Goal: Task Accomplishment & Management: Use online tool/utility

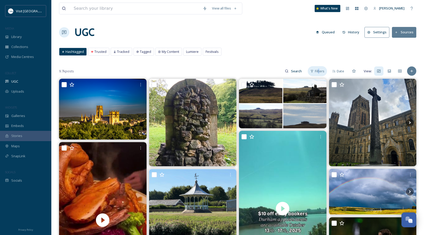
click at [320, 70] on span "Filters" at bounding box center [320, 71] width 10 height 5
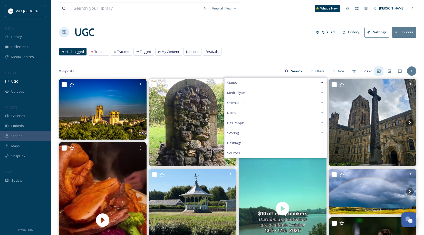
click at [247, 33] on div "UGC Queued History Settings Sources" at bounding box center [238, 32] width 358 height 15
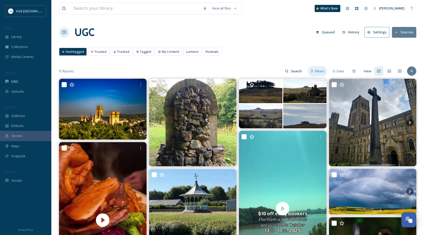
click at [322, 70] on span "Filters" at bounding box center [320, 71] width 10 height 5
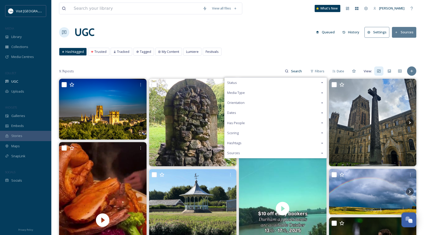
click at [246, 111] on div "Dates" at bounding box center [276, 113] width 102 height 10
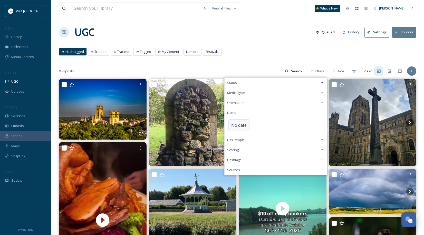
click at [240, 130] on div "No date" at bounding box center [239, 125] width 21 height 12
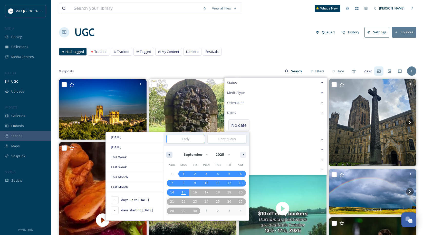
click at [171, 155] on button "button" at bounding box center [169, 155] width 6 height 6
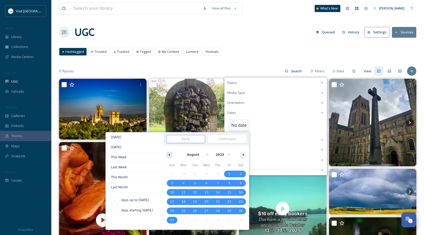
click at [171, 155] on button "button" at bounding box center [169, 155] width 6 height 6
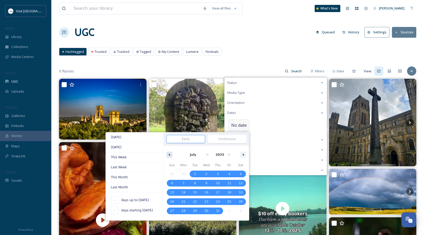
click at [171, 155] on button "button" at bounding box center [169, 155] width 6 height 6
click at [245, 155] on icon "button" at bounding box center [244, 155] width 3 height 2
select select "6"
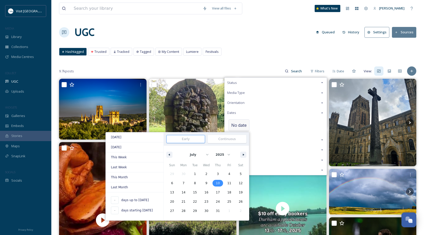
click at [219, 184] on span "10" at bounding box center [218, 183] width 4 height 9
type input "[DATE]"
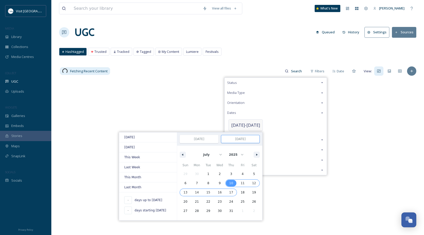
click at [229, 191] on span "17" at bounding box center [231, 192] width 4 height 9
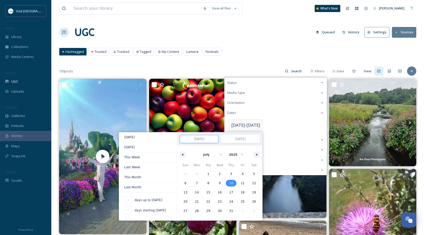
click at [229, 183] on span "10" at bounding box center [231, 183] width 4 height 9
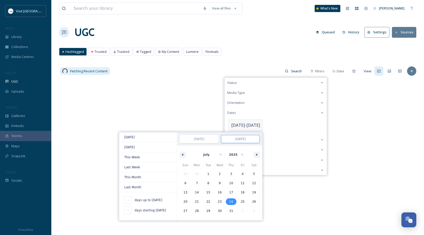
click at [229, 202] on span "24" at bounding box center [232, 202] width 12 height 7
type input "[DATE]"
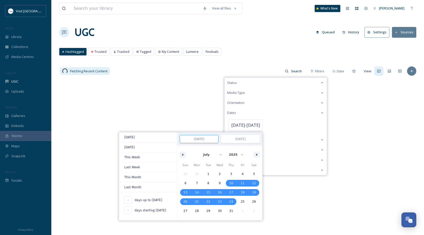
click at [249, 58] on div "Hashtagged Trusted Tracked Tagged My Content Lumiere Festivals Hashtagged Trust…" at bounding box center [238, 53] width 358 height 11
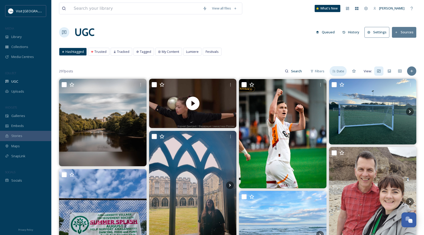
click at [339, 71] on span "Date" at bounding box center [340, 71] width 7 height 5
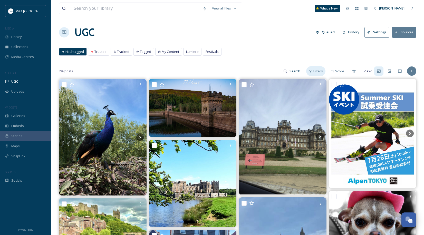
click at [309, 68] on div "Filters" at bounding box center [315, 71] width 19 height 10
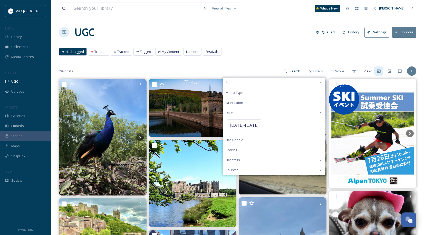
click at [241, 150] on div "Scoring" at bounding box center [274, 150] width 102 height 10
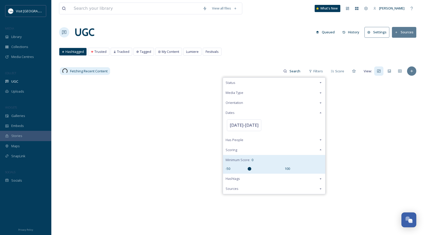
drag, startPoint x: 263, startPoint y: 168, endPoint x: 250, endPoint y: 167, distance: 12.1
type input "0"
click at [250, 167] on input "range" at bounding box center [257, 169] width 51 height 4
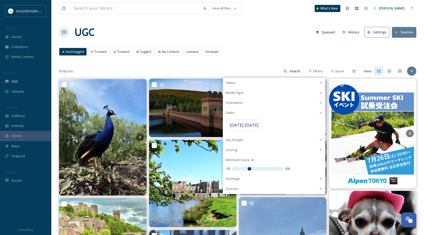
click at [265, 30] on div "UGC Queued History Settings Sources" at bounding box center [238, 32] width 358 height 15
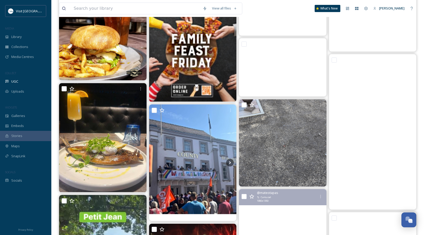
scroll to position [8511, 0]
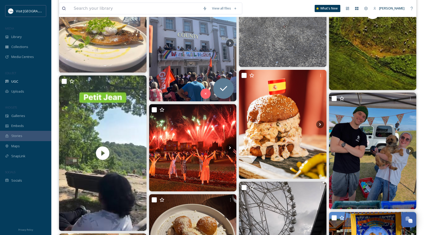
click at [194, 62] on img at bounding box center [193, 43] width 88 height 117
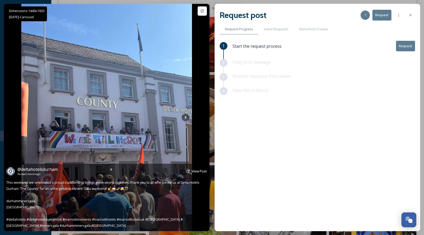
click at [184, 114] on img at bounding box center [106, 118] width 171 height 228
click at [185, 117] on icon at bounding box center [186, 118] width 8 height 8
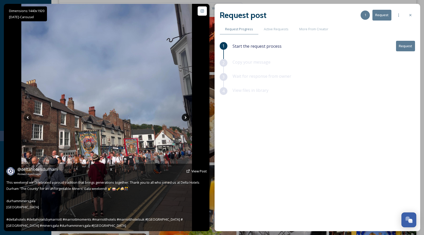
click at [185, 117] on icon at bounding box center [186, 118] width 8 height 8
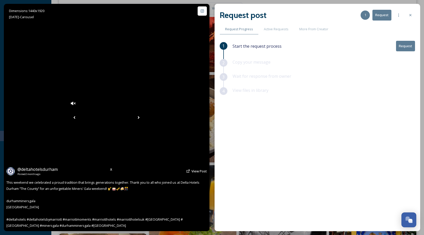
click at [143, 117] on icon at bounding box center [139, 118] width 8 height 8
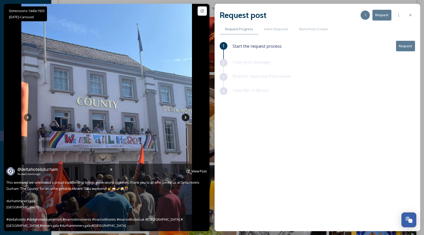
click at [185, 117] on icon at bounding box center [186, 118] width 8 height 8
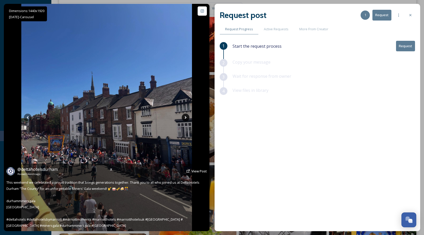
click at [185, 117] on icon at bounding box center [186, 118] width 8 height 8
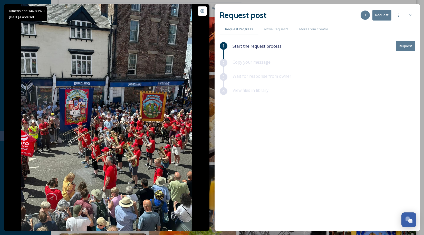
click at [408, 15] on div at bounding box center [410, 15] width 9 height 9
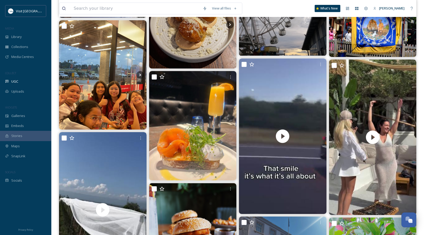
scroll to position [8631, 0]
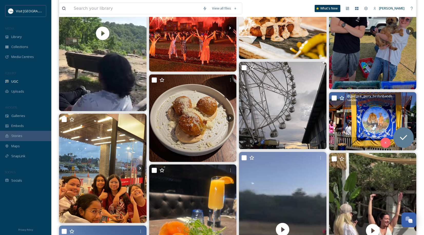
click at [378, 107] on img at bounding box center [373, 121] width 88 height 58
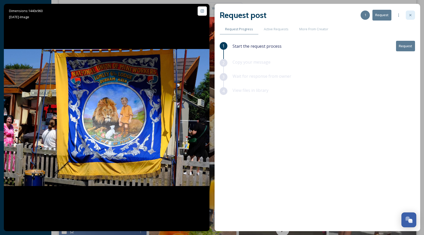
click at [411, 15] on icon at bounding box center [411, 15] width 4 height 4
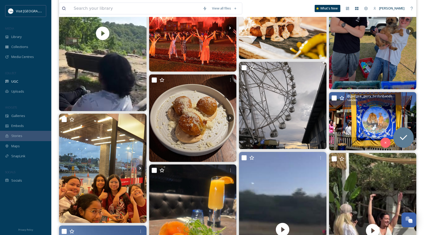
click at [340, 97] on icon at bounding box center [342, 98] width 5 height 5
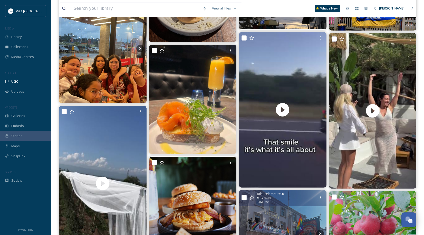
scroll to position [8870, 0]
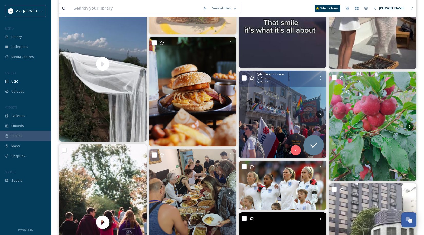
click at [270, 111] on img at bounding box center [283, 115] width 88 height 88
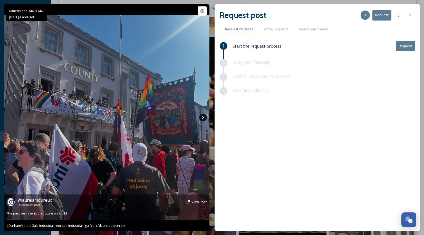
click at [205, 116] on icon at bounding box center [203, 118] width 8 height 8
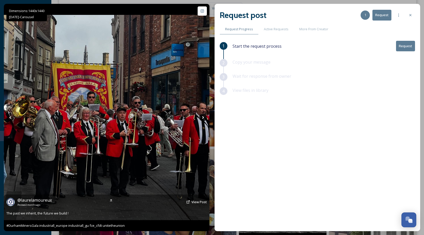
click at [205, 116] on icon at bounding box center [203, 118] width 8 height 8
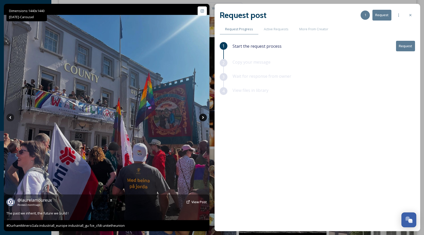
click at [205, 116] on icon at bounding box center [203, 118] width 8 height 8
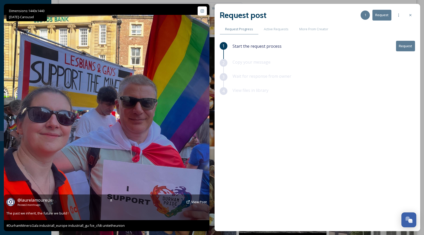
click at [205, 116] on icon at bounding box center [203, 118] width 8 height 8
click at [13, 116] on icon at bounding box center [10, 118] width 8 height 8
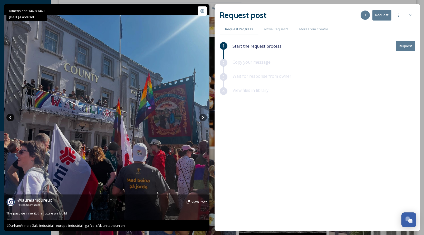
click at [13, 116] on icon at bounding box center [10, 118] width 8 height 8
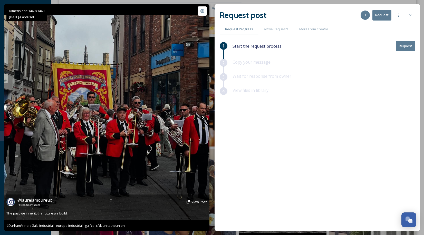
click at [48, 101] on img at bounding box center [107, 118] width 206 height 206
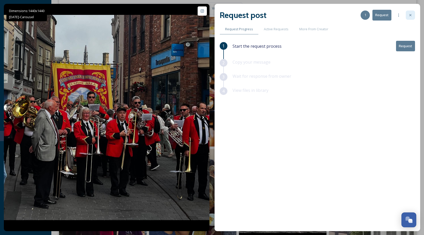
click at [410, 17] on icon at bounding box center [411, 15] width 4 height 4
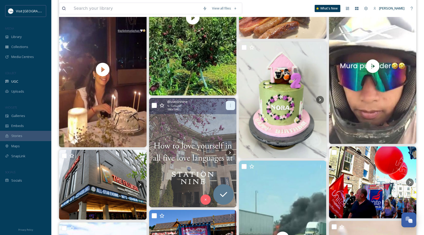
scroll to position [9949, 0]
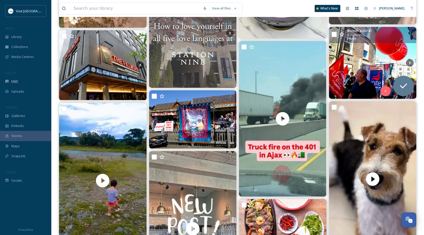
click at [359, 66] on img at bounding box center [373, 63] width 88 height 72
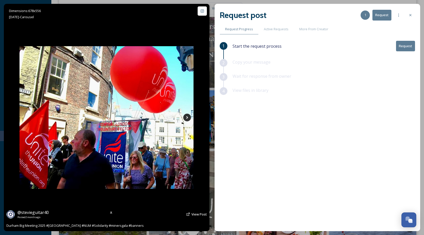
click at [185, 119] on icon at bounding box center [187, 118] width 8 height 8
drag, startPoint x: 185, startPoint y: 119, endPoint x: 190, endPoint y: 119, distance: 4.4
click at [188, 119] on icon at bounding box center [187, 118] width 8 height 8
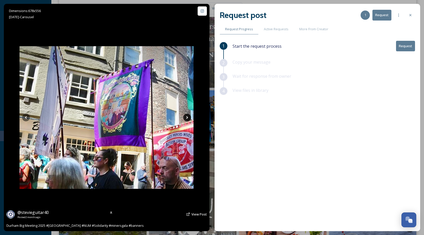
click at [190, 119] on icon at bounding box center [187, 118] width 8 height 8
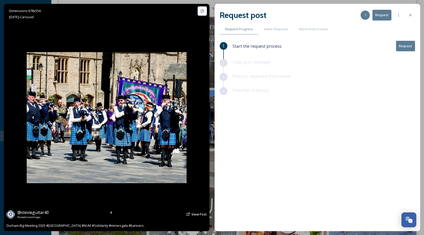
click at [190, 119] on div "Dimensions: 678 x 556 [DATE] - Carousel @ stevieguitar40 Posted [DATE] View Pos…" at bounding box center [107, 118] width 206 height 228
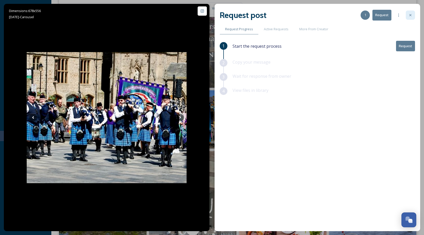
click at [412, 12] on div at bounding box center [410, 15] width 9 height 9
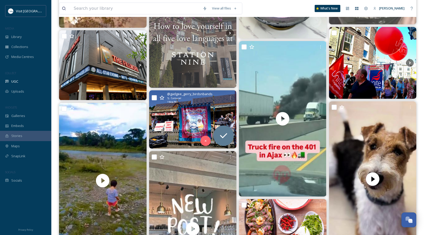
click at [187, 107] on img at bounding box center [193, 119] width 88 height 58
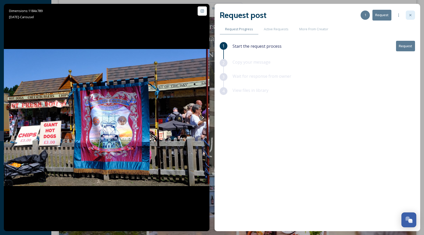
click at [410, 11] on div at bounding box center [410, 15] width 9 height 9
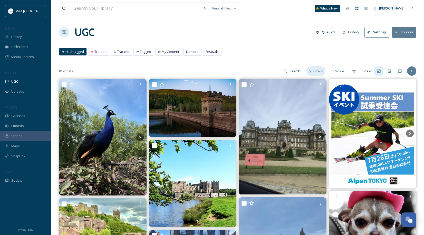
click at [321, 71] on span "Filters" at bounding box center [319, 71] width 10 height 5
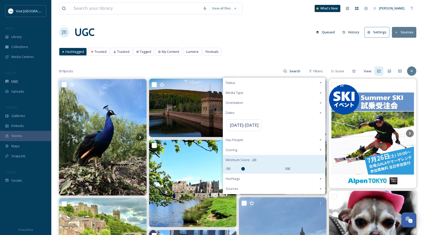
type input "-20"
click at [244, 169] on input "range" at bounding box center [257, 169] width 51 height 4
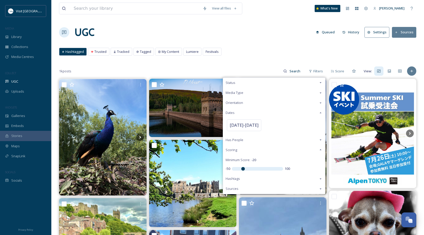
click at [243, 189] on div "Sources" at bounding box center [274, 189] width 102 height 10
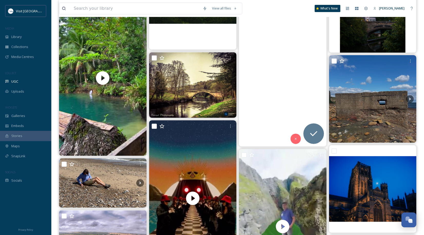
scroll to position [1678, 0]
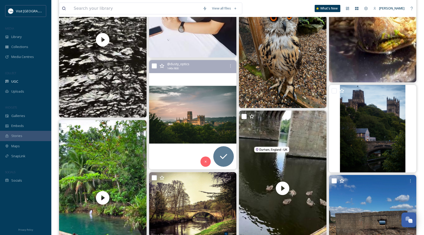
click at [205, 107] on img at bounding box center [193, 114] width 88 height 109
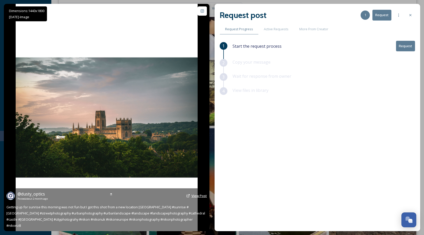
click at [200, 198] on span "View Post" at bounding box center [199, 196] width 15 height 5
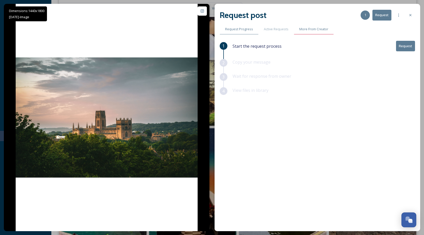
click at [313, 28] on span "More From Creator" at bounding box center [314, 29] width 29 height 5
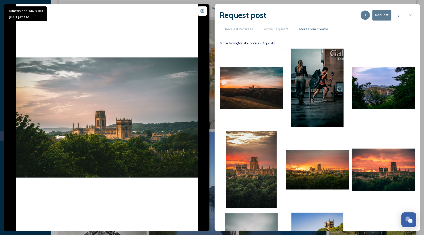
scroll to position [599, 0]
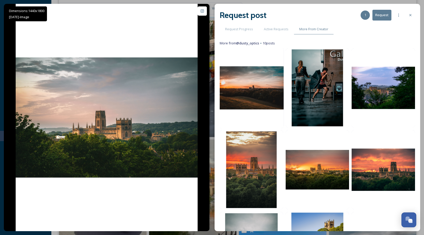
click at [267, 84] on img at bounding box center [251, 88] width 65 height 81
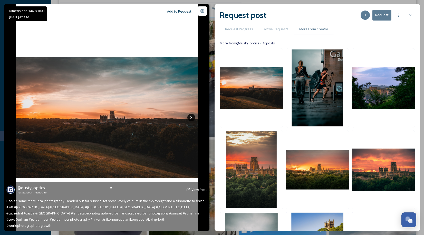
click at [191, 118] on icon at bounding box center [191, 117] width 2 height 3
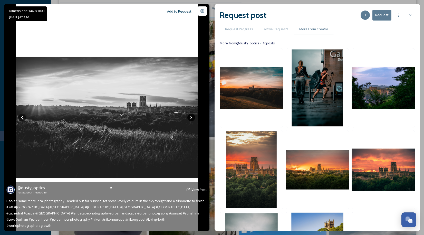
click at [191, 118] on icon at bounding box center [192, 118] width 8 height 8
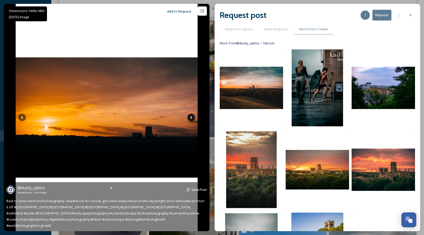
click at [191, 118] on icon at bounding box center [192, 118] width 8 height 8
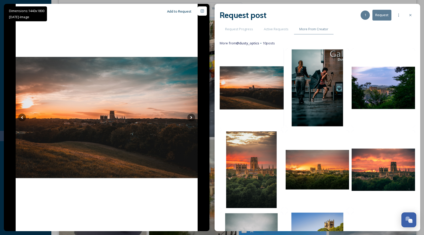
click at [267, 73] on img at bounding box center [251, 88] width 65 height 81
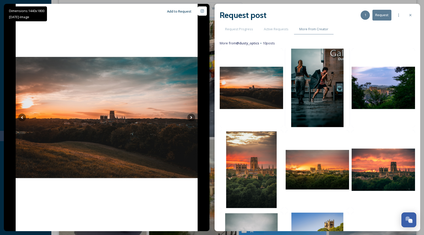
click at [316, 80] on img at bounding box center [317, 88] width 65 height 81
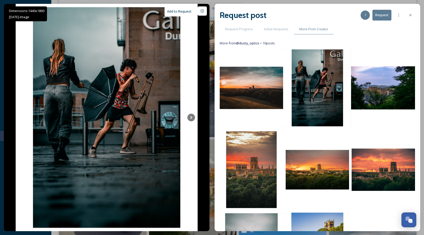
click at [385, 79] on img at bounding box center [383, 88] width 65 height 81
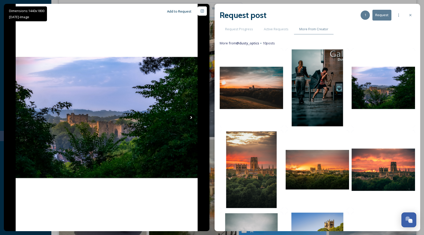
click at [381, 14] on button "Request" at bounding box center [382, 15] width 19 height 11
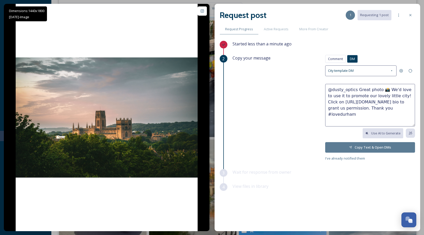
scroll to position [719, 0]
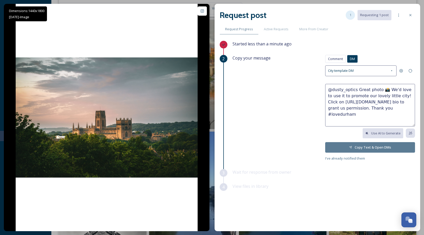
click at [350, 16] on div "1" at bounding box center [350, 15] width 9 height 9
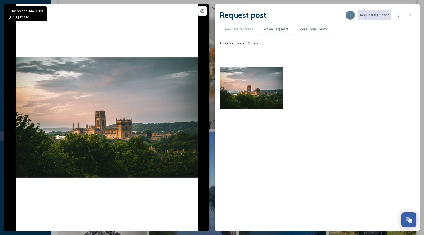
click at [301, 28] on span "More From Creator" at bounding box center [314, 29] width 29 height 5
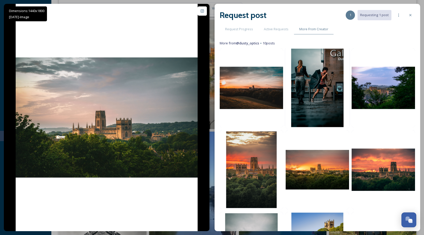
click at [316, 84] on img at bounding box center [317, 88] width 65 height 81
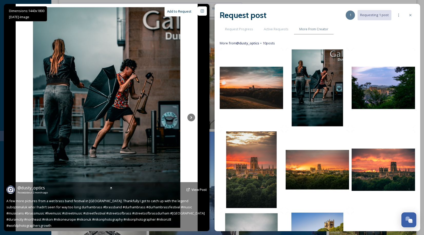
click at [175, 13] on button "Add to Request" at bounding box center [180, 11] width 30 height 10
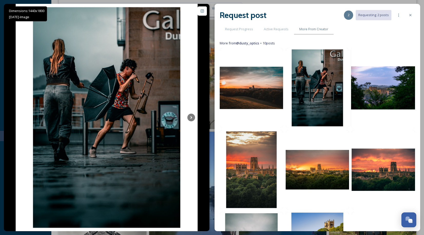
click at [382, 95] on img at bounding box center [383, 88] width 65 height 81
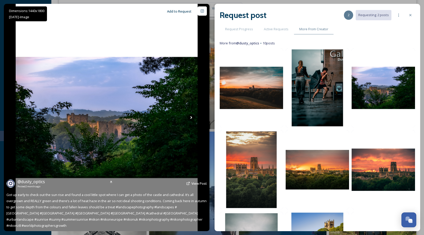
click at [186, 14] on button "Add to Request" at bounding box center [180, 11] width 30 height 10
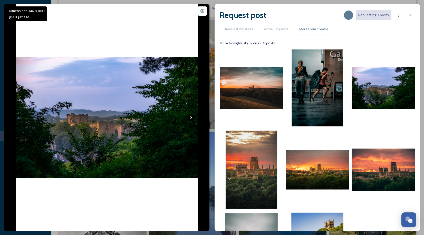
click at [256, 140] on img at bounding box center [251, 169] width 65 height 81
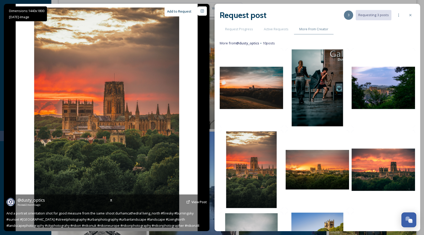
click at [172, 10] on button "Add to Request" at bounding box center [180, 11] width 30 height 10
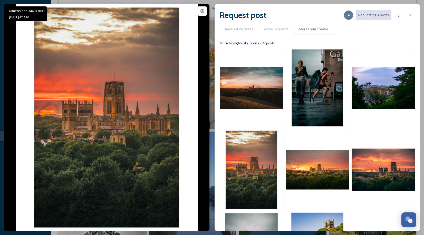
scroll to position [120, 0]
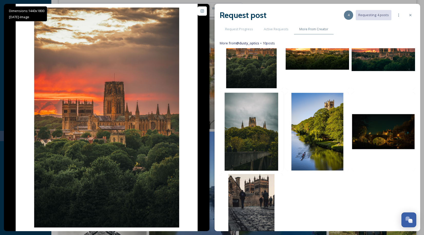
click at [259, 138] on img at bounding box center [251, 131] width 65 height 81
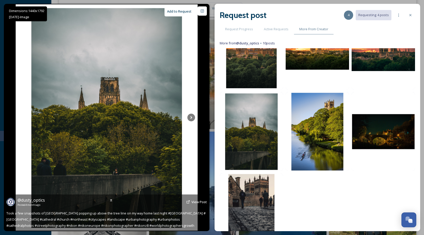
click at [172, 8] on button "Add to Request" at bounding box center [180, 11] width 30 height 10
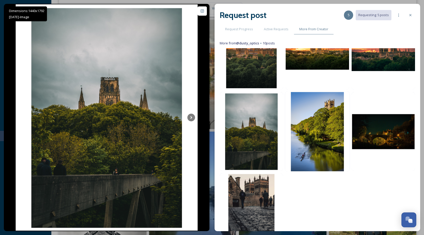
click at [314, 127] on img at bounding box center [317, 131] width 65 height 81
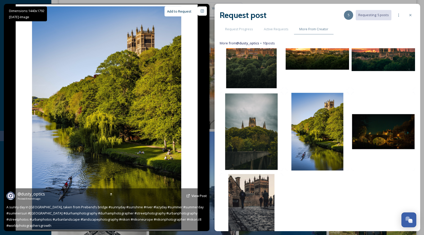
click at [170, 7] on button "Add to Request" at bounding box center [180, 11] width 30 height 10
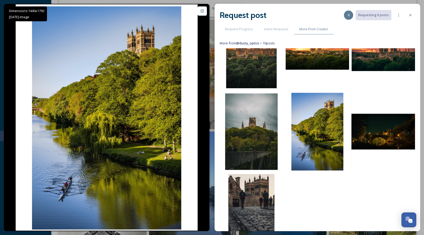
click at [382, 123] on img at bounding box center [383, 131] width 65 height 81
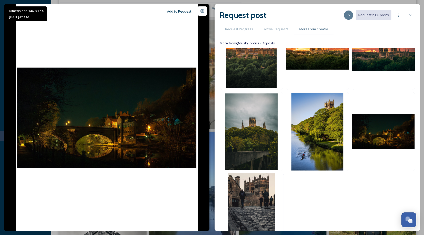
click at [257, 189] on img at bounding box center [251, 213] width 65 height 81
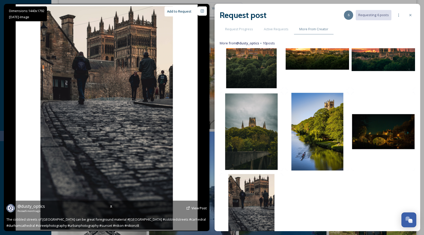
click at [175, 10] on button "Add to Request" at bounding box center [180, 11] width 30 height 10
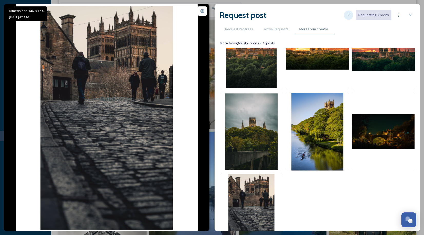
click at [353, 17] on div "7" at bounding box center [348, 15] width 9 height 9
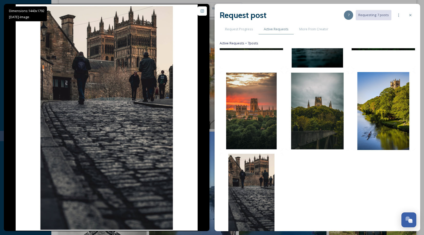
scroll to position [0, 0]
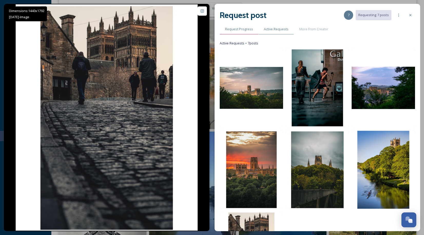
click at [237, 30] on span "Request Progress" at bounding box center [239, 29] width 28 height 5
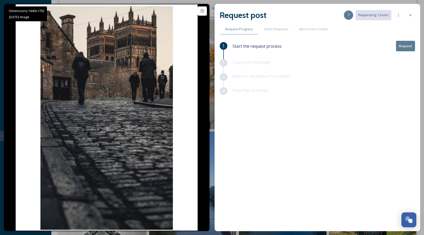
click at [403, 46] on button "Request" at bounding box center [405, 46] width 19 height 11
click at [259, 58] on div "Start the request process Request" at bounding box center [324, 50] width 183 height 18
click at [405, 49] on button "Request" at bounding box center [405, 46] width 19 height 11
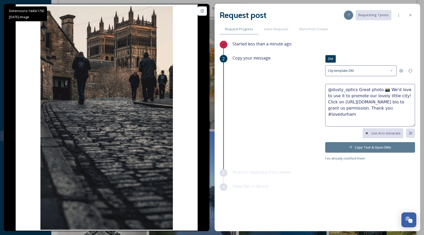
drag, startPoint x: 327, startPoint y: 102, endPoint x: 402, endPoint y: 100, distance: 75.3
click at [402, 100] on textarea "@dusty_optics Great photo 📸 We'd love to use it to promote our lovely little ci…" at bounding box center [370, 105] width 90 height 43
click at [357, 91] on textarea "@dusty_optics Great photo 📸 We'd love to use it to promote our lovely little ci…" at bounding box center [370, 105] width 90 height 43
drag, startPoint x: 355, startPoint y: 117, endPoint x: 357, endPoint y: 88, distance: 29.4
click at [357, 88] on textarea "@dusty_optics HiGreat photo 📸 We'd love to use it to promote our lovely little …" at bounding box center [370, 105] width 90 height 43
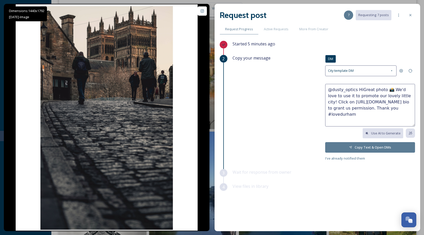
click at [358, 118] on textarea "@dusty_optics HiGreat photo 📸 We'd love to use it to promote our lovely little …" at bounding box center [370, 105] width 90 height 43
drag, startPoint x: 355, startPoint y: 88, endPoint x: 387, endPoint y: 114, distance: 41.0
click at [387, 114] on textarea "@dusty_optics HiGreat photo 📸 We'd love to use it to promote our lovely little …" at bounding box center [370, 105] width 90 height 43
type textarea "@dusty_optics HiGreat photo 📸 We'd love to use it to promote our lovely little …"
click at [336, 182] on div "Wait for response from owner" at bounding box center [324, 176] width 183 height 14
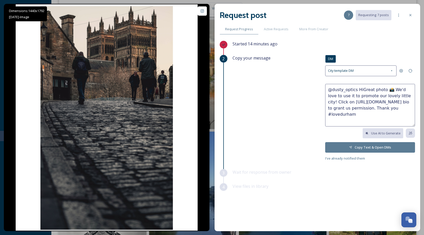
click at [365, 151] on button "Copy Text & Open DMs" at bounding box center [370, 147] width 90 height 11
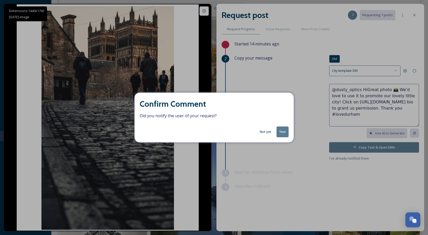
click at [283, 134] on button "Yes!" at bounding box center [283, 132] width 12 height 11
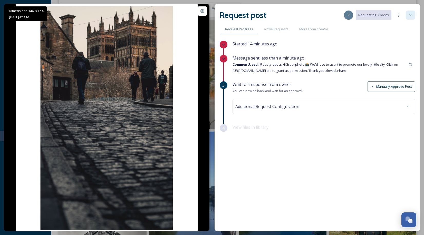
click at [411, 13] on div at bounding box center [410, 15] width 9 height 9
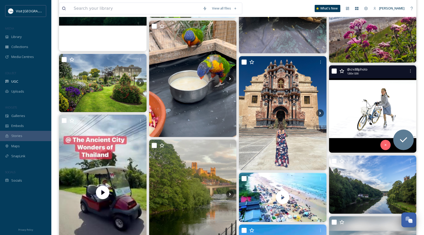
scroll to position [480, 0]
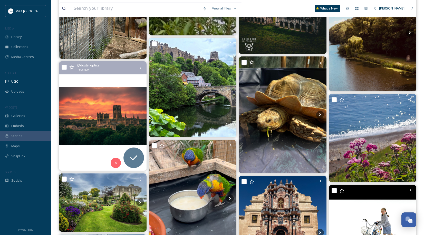
click at [70, 66] on icon at bounding box center [71, 67] width 5 height 5
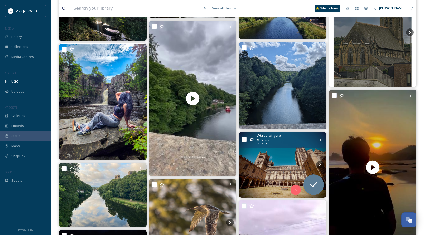
scroll to position [1318, 0]
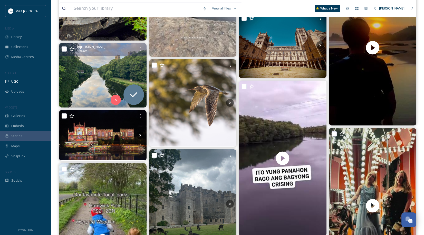
click at [126, 72] on img at bounding box center [103, 75] width 88 height 64
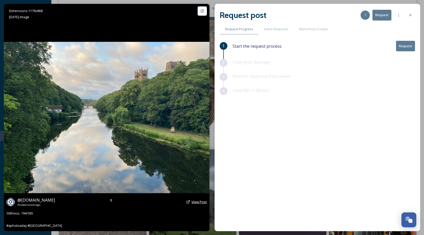
click at [198, 202] on span "View Post" at bounding box center [199, 202] width 15 height 5
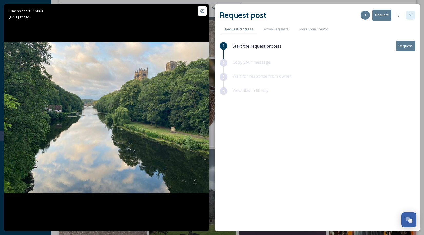
click at [410, 15] on icon at bounding box center [411, 15] width 4 height 4
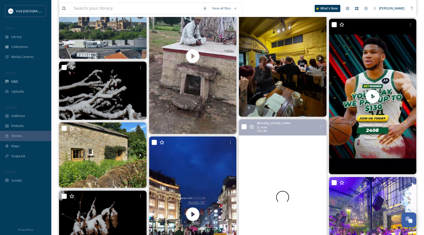
scroll to position [4435, 0]
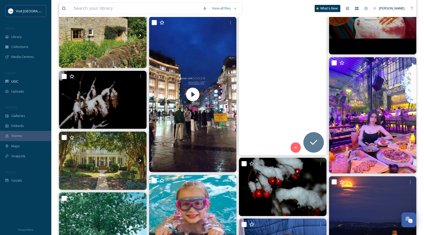
click at [271, 113] on video "Make a parade! Jack Drum Arts final rehearsals for Durham Miners Gala tomorrow!…" at bounding box center [283, 77] width 88 height 156
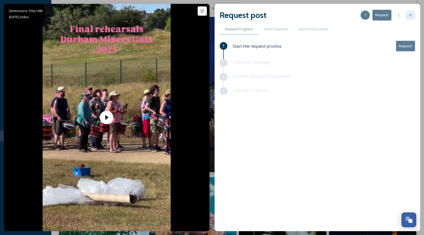
click at [411, 12] on div at bounding box center [410, 15] width 9 height 9
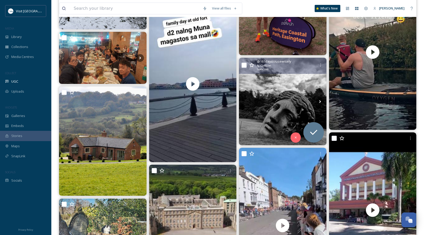
scroll to position [5754, 0]
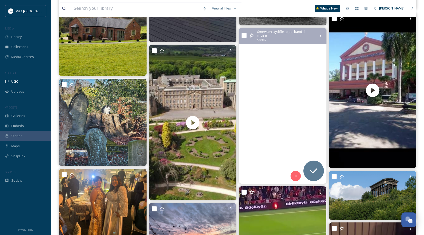
click at [276, 65] on video "At the Gala, videos like this really capture the staggering growth the band has…" at bounding box center [283, 106] width 88 height 156
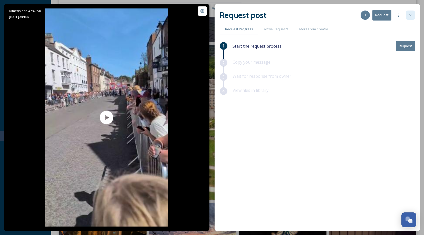
click at [409, 16] on icon at bounding box center [411, 15] width 4 height 4
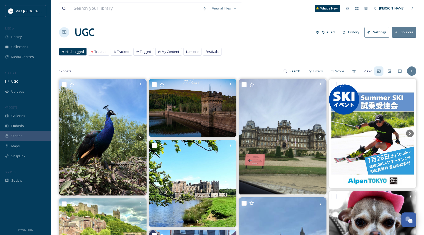
click at [218, 57] on div "Hashtagged Trusted Tracked Tagged My Content Lumiere Festivals Hashtagged Trust…" at bounding box center [238, 53] width 358 height 11
click at [216, 53] on span "Festivals" at bounding box center [212, 51] width 13 height 5
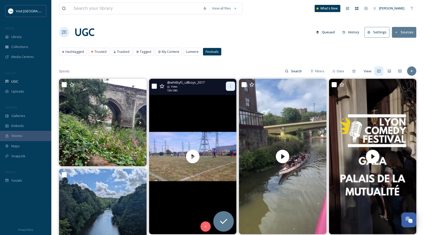
click at [227, 85] on div at bounding box center [230, 86] width 9 height 9
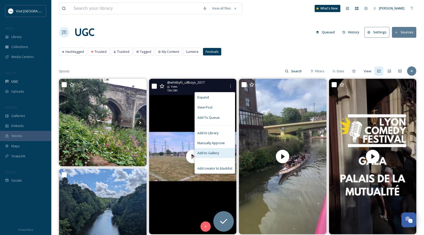
click at [218, 154] on span "Add to Gallery" at bounding box center [209, 153] width 22 height 5
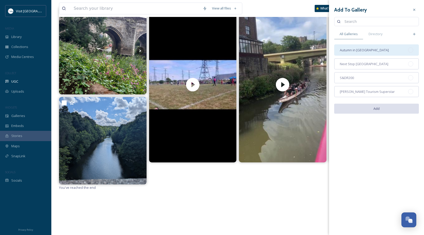
scroll to position [79, 0]
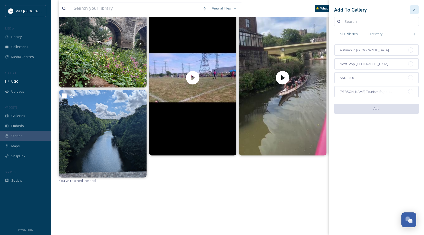
click at [414, 9] on icon at bounding box center [415, 10] width 4 height 4
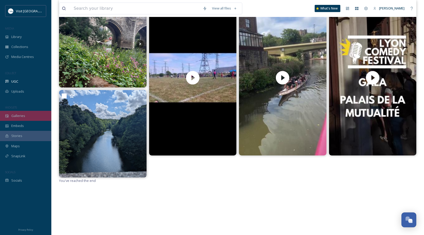
click at [26, 113] on div "Galleries" at bounding box center [25, 116] width 51 height 10
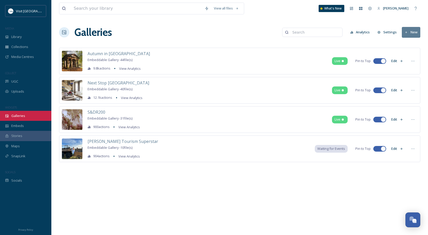
click at [27, 117] on div "Galleries" at bounding box center [25, 116] width 51 height 10
click at [357, 34] on button "Analytics" at bounding box center [360, 32] width 25 height 10
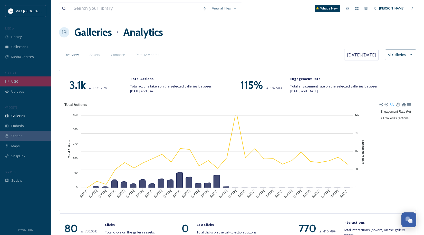
click at [26, 84] on div "UGC" at bounding box center [25, 82] width 51 height 10
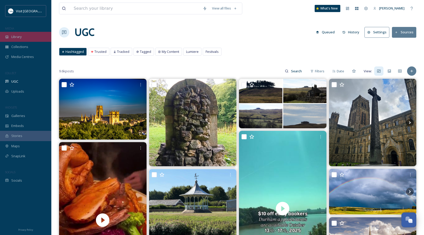
click at [31, 40] on div "Library" at bounding box center [25, 37] width 51 height 10
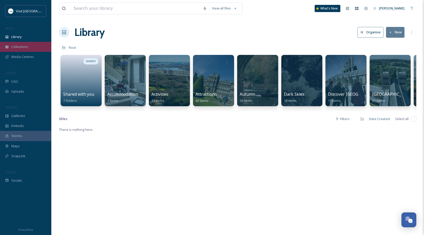
click at [41, 49] on div "Collections" at bounding box center [25, 47] width 51 height 10
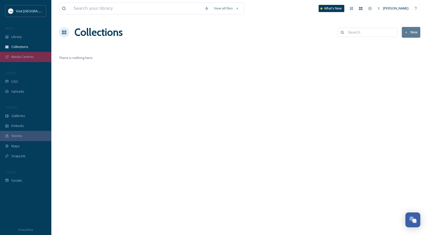
click at [30, 59] on span "Media Centres" at bounding box center [22, 56] width 23 height 5
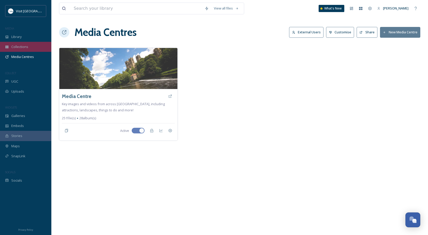
click at [36, 49] on div "Collections" at bounding box center [25, 47] width 51 height 10
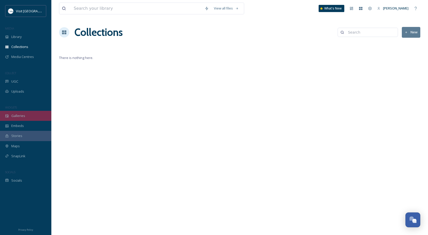
click at [28, 118] on div "Galleries" at bounding box center [25, 116] width 51 height 10
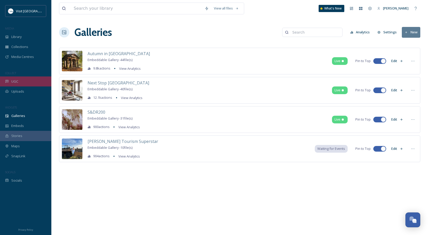
click at [27, 83] on div "UGC" at bounding box center [25, 82] width 51 height 10
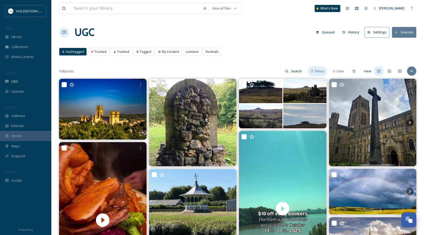
click at [323, 71] on span "Filters" at bounding box center [320, 71] width 10 height 5
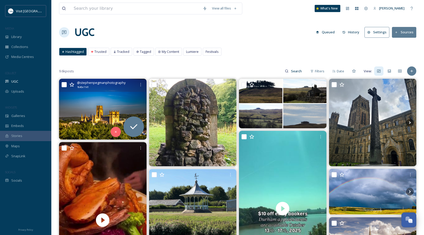
click at [123, 102] on img at bounding box center [103, 109] width 88 height 61
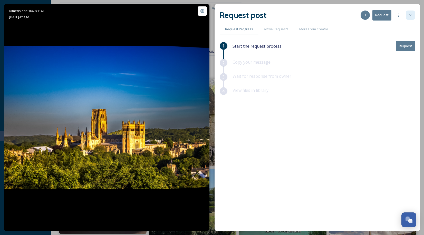
click at [407, 15] on div at bounding box center [410, 15] width 9 height 9
